Goal: Transaction & Acquisition: Purchase product/service

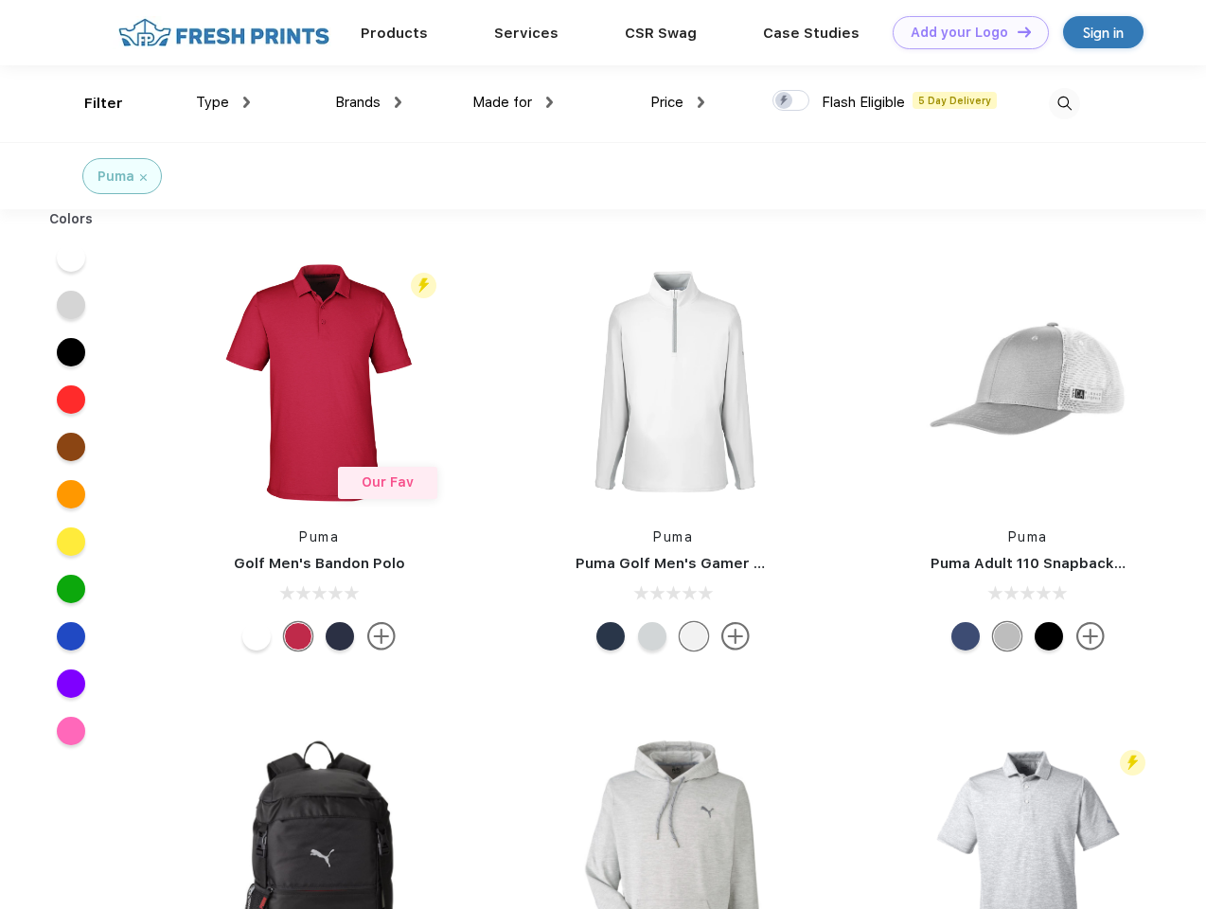
click at [964, 32] on link "Add your Logo Design Tool" at bounding box center [971, 32] width 156 height 33
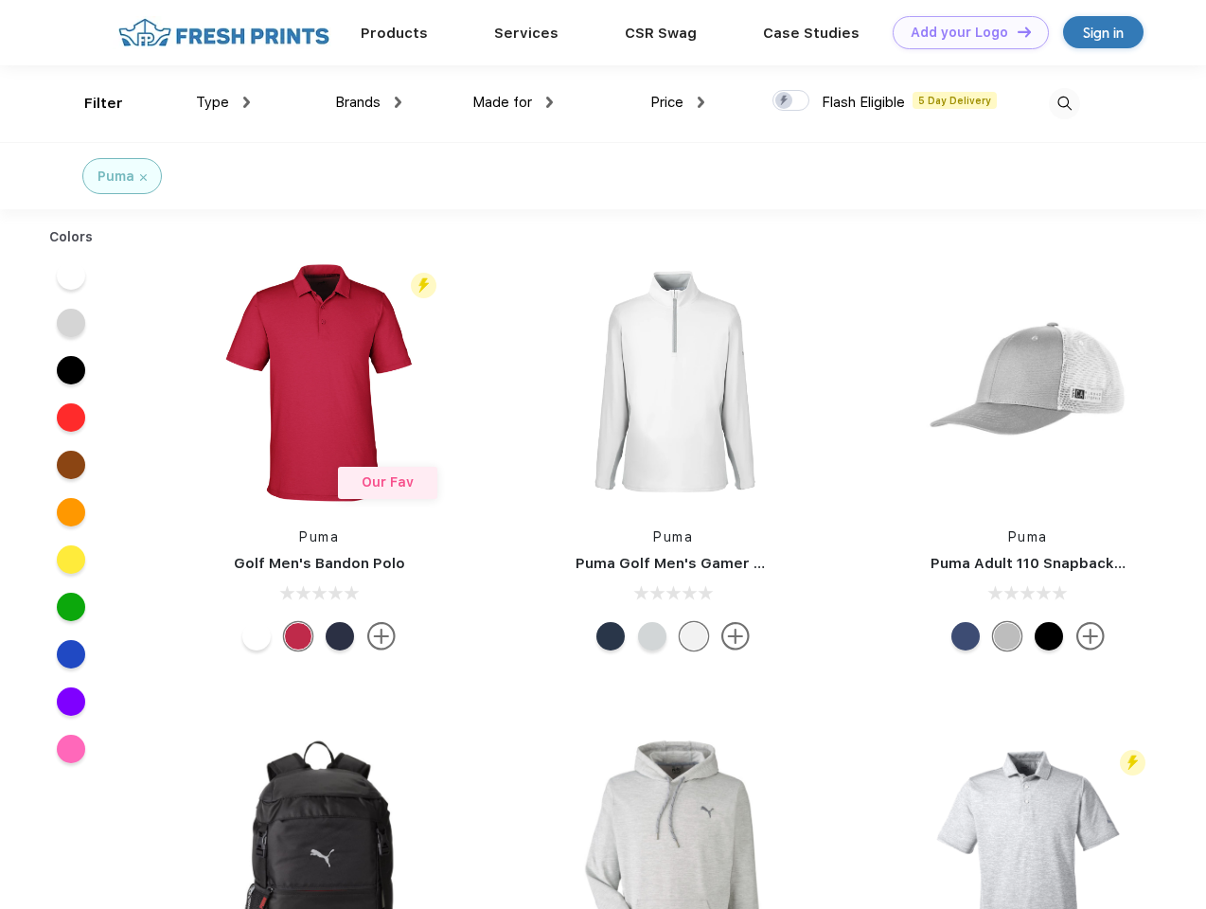
click at [0, 0] on div "Design Tool" at bounding box center [0, 0] width 0 height 0
click at [1016, 31] on link "Add your Logo Design Tool" at bounding box center [971, 32] width 156 height 33
click at [91, 103] on div "Filter" at bounding box center [103, 104] width 39 height 22
click at [223, 102] on span "Type" at bounding box center [212, 102] width 33 height 17
click at [368, 102] on span "Brands" at bounding box center [357, 102] width 45 height 17
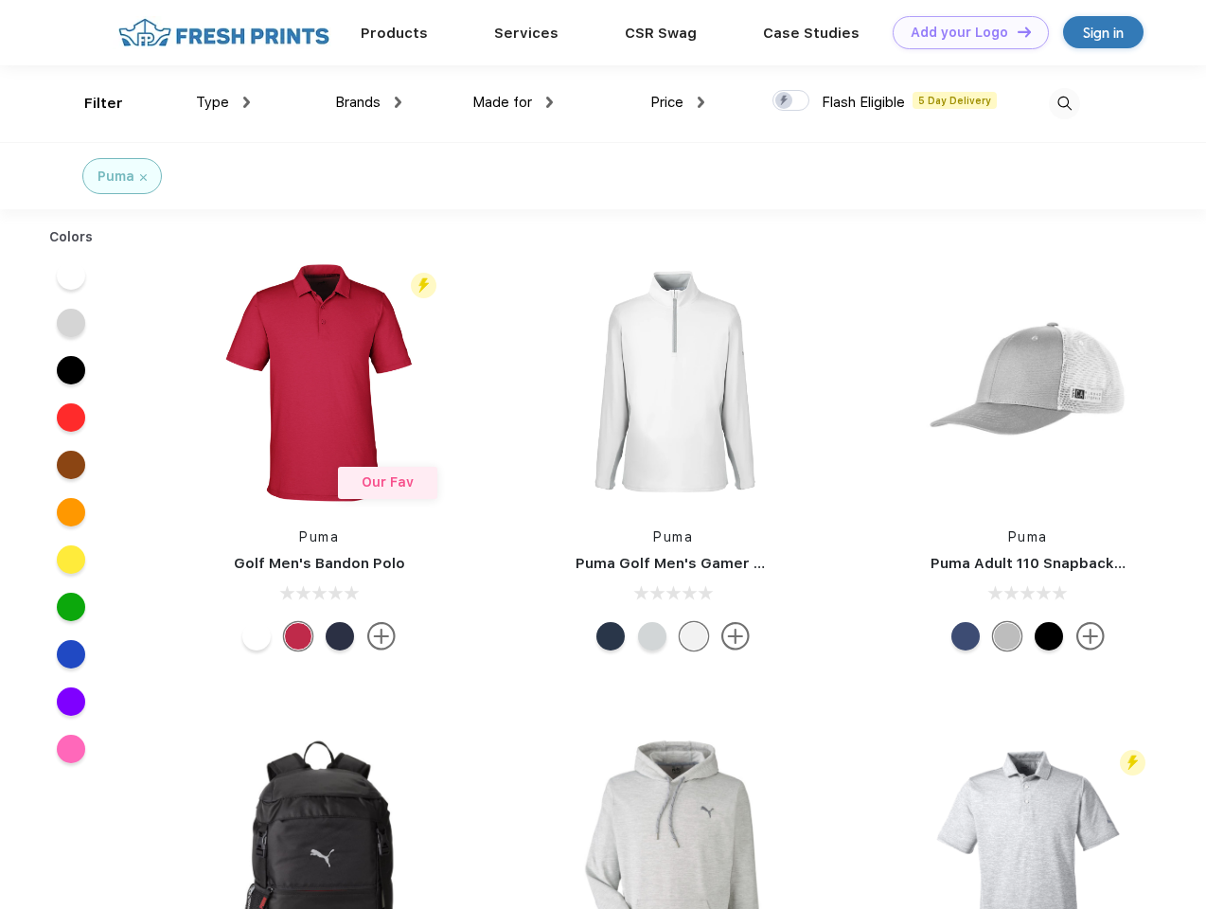
click at [513, 102] on span "Made for" at bounding box center [503, 102] width 60 height 17
click at [678, 102] on span "Price" at bounding box center [667, 102] width 33 height 17
click at [792, 101] on div at bounding box center [791, 100] width 37 height 21
click at [785, 101] on input "checkbox" at bounding box center [779, 95] width 12 height 12
click at [1064, 103] on img at bounding box center [1064, 103] width 31 height 31
